Goal: Task Accomplishment & Management: Manage account settings

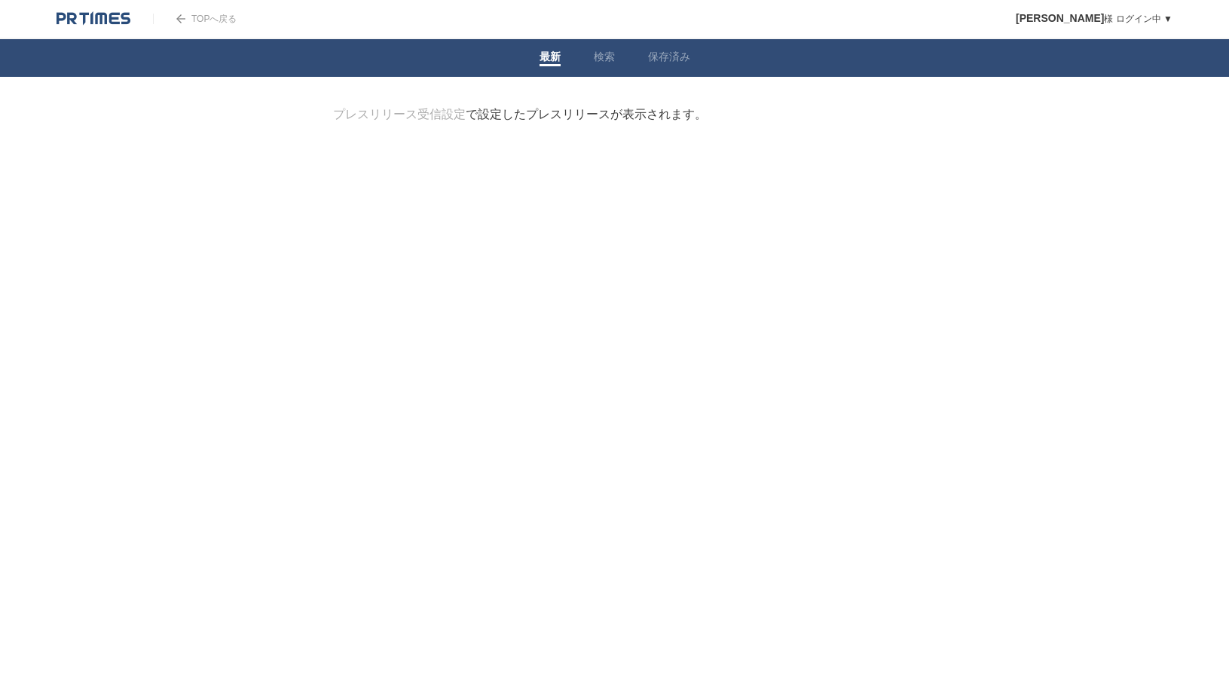
click at [772, 70] on nav "最新 検索 保存済み" at bounding box center [614, 58] width 1229 height 38
click at [434, 107] on div "プレスリリース受信設定 で設定したプレスリリースが表示されます。" at bounding box center [520, 115] width 374 height 16
click at [414, 116] on link "プレスリリース受信設定" at bounding box center [399, 114] width 133 height 13
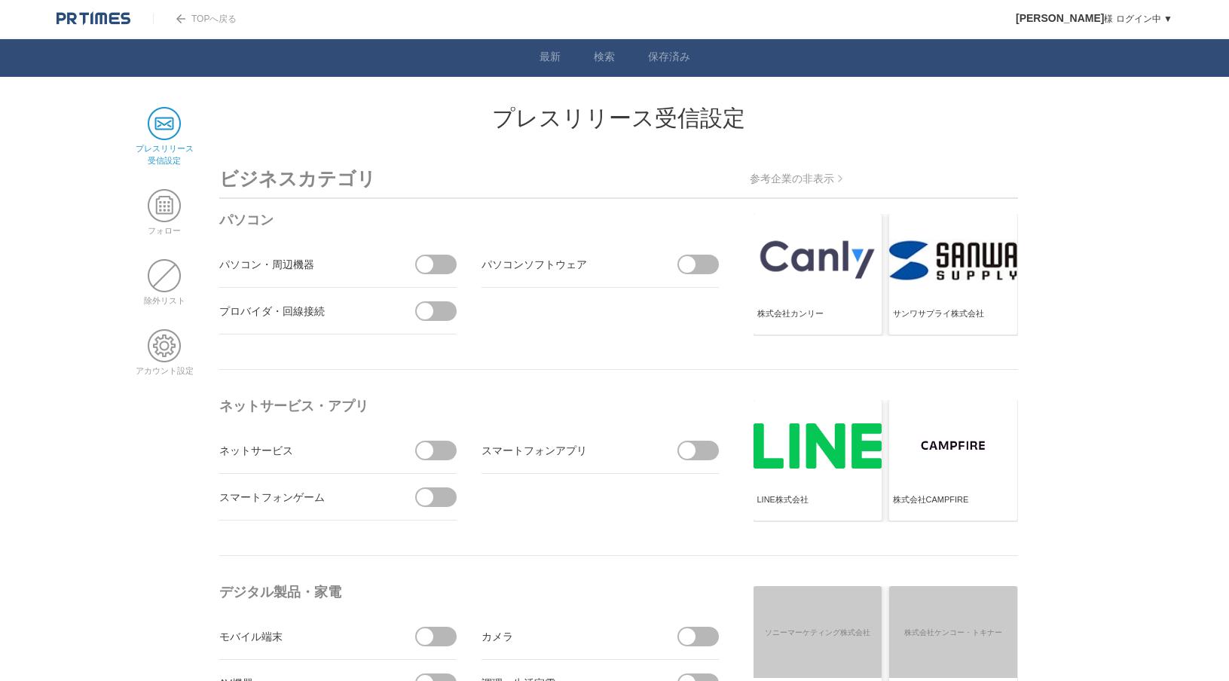
click at [85, 16] on img at bounding box center [94, 18] width 74 height 15
